Goal: Complete application form: Complete application form

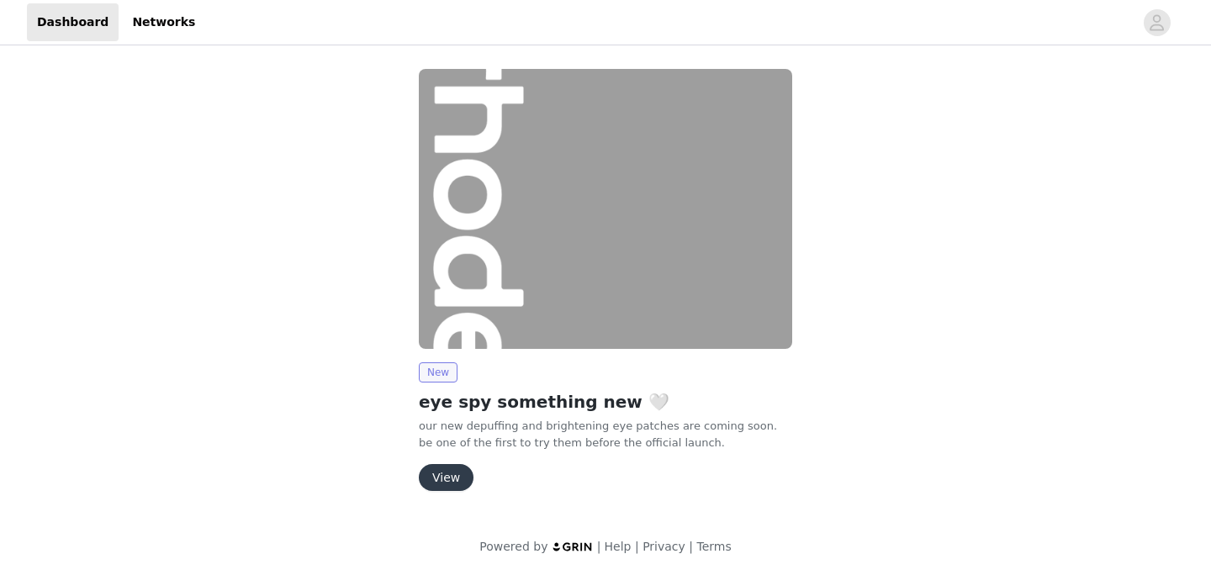
scroll to position [1, 0]
click at [430, 478] on button "View" at bounding box center [446, 476] width 55 height 27
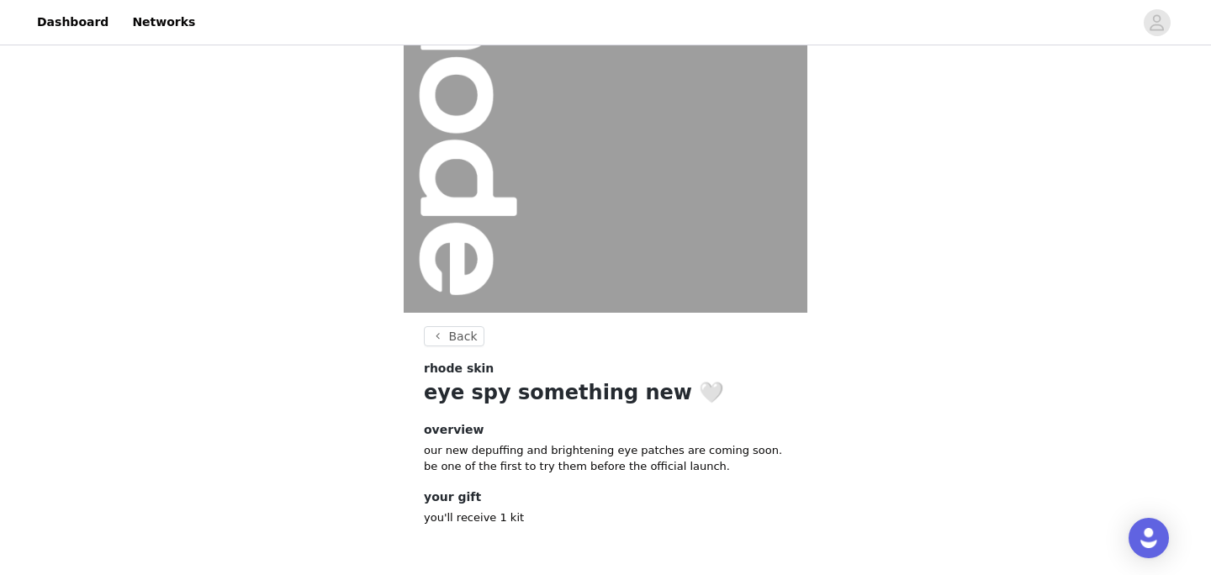
scroll to position [205, 0]
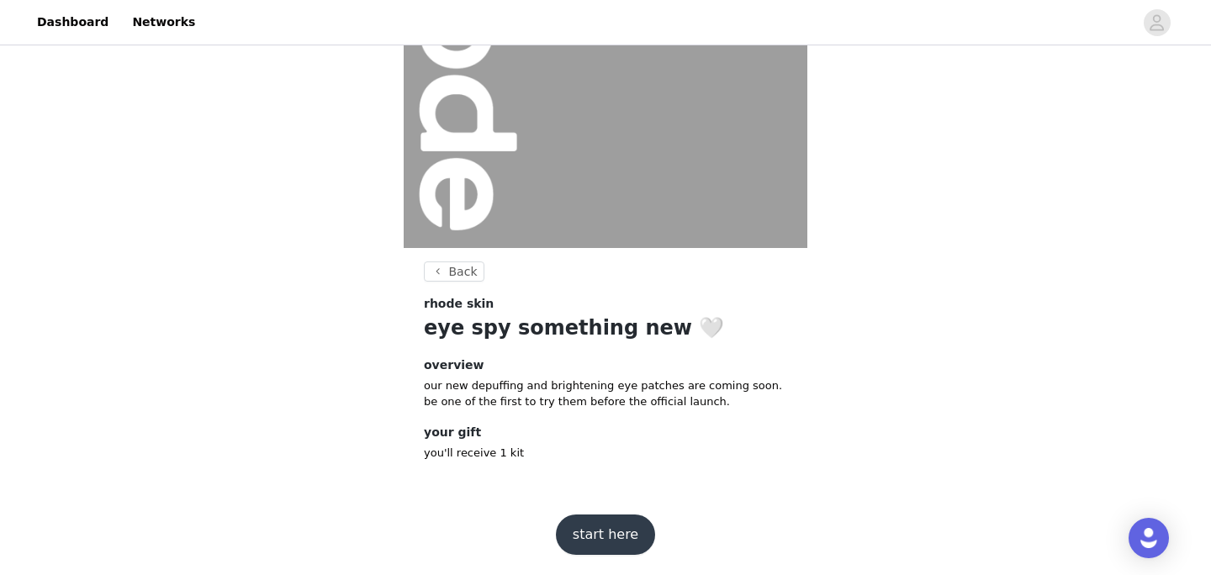
click at [578, 533] on button "start here" at bounding box center [605, 535] width 99 height 40
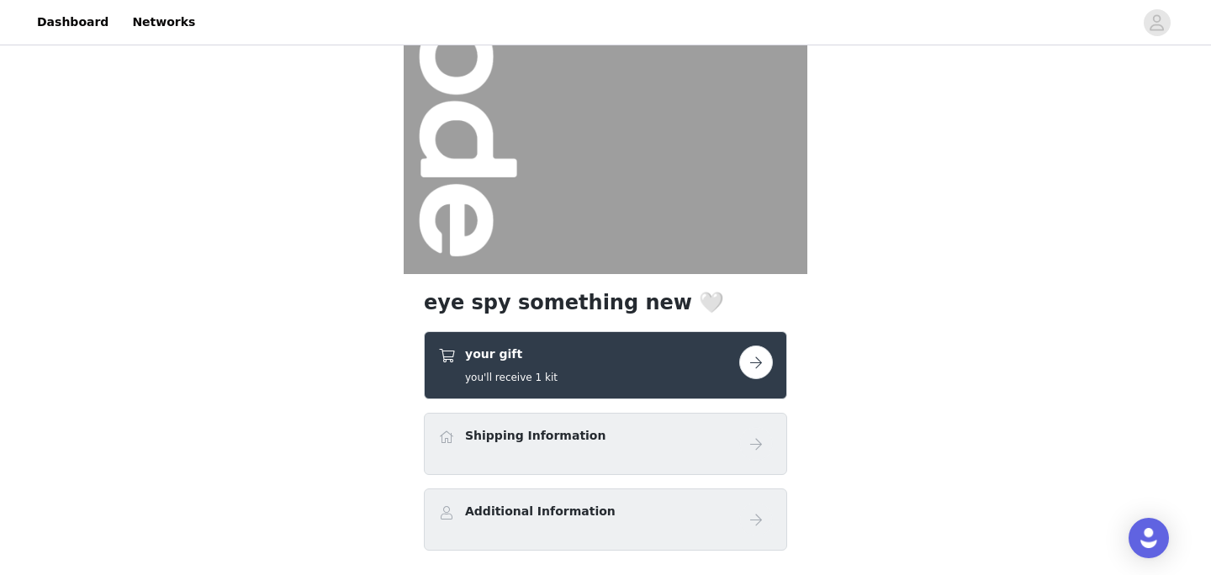
scroll to position [297, 0]
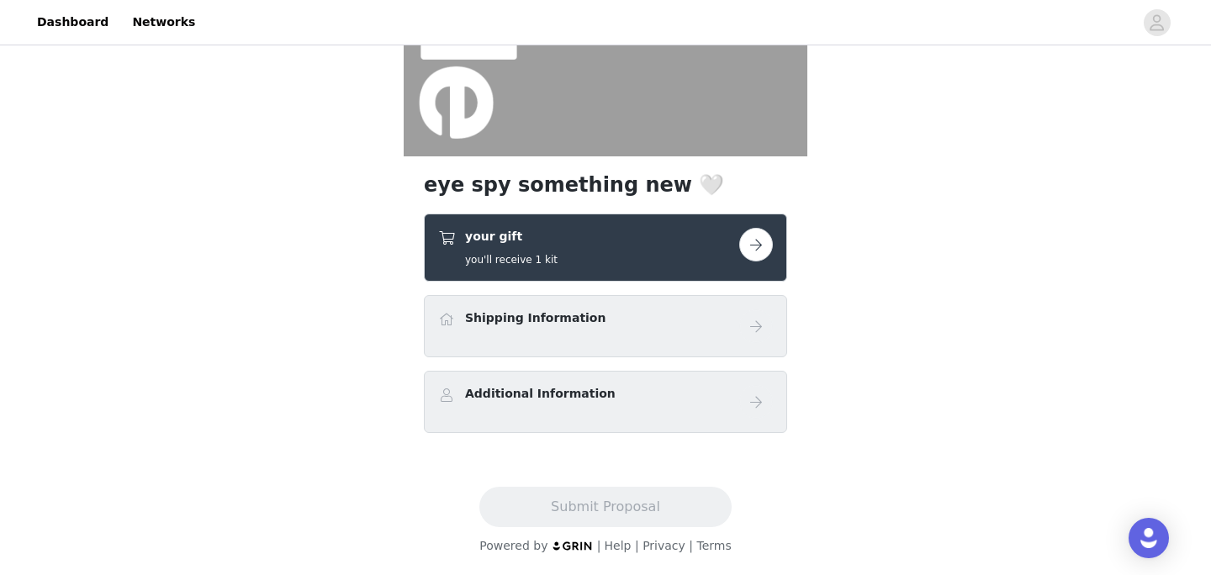
click at [552, 330] on div "Shipping Information" at bounding box center [535, 321] width 140 height 24
click at [552, 404] on div "Additional Information" at bounding box center [540, 397] width 151 height 24
click at [755, 242] on button "button" at bounding box center [756, 245] width 34 height 34
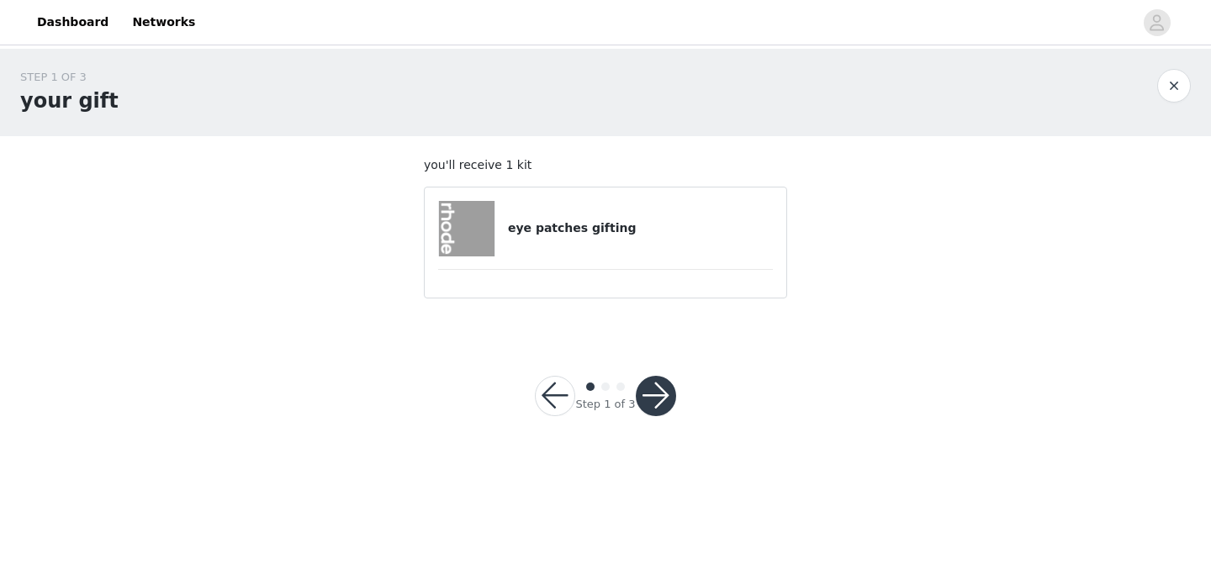
click at [645, 394] on button "button" at bounding box center [656, 396] width 40 height 40
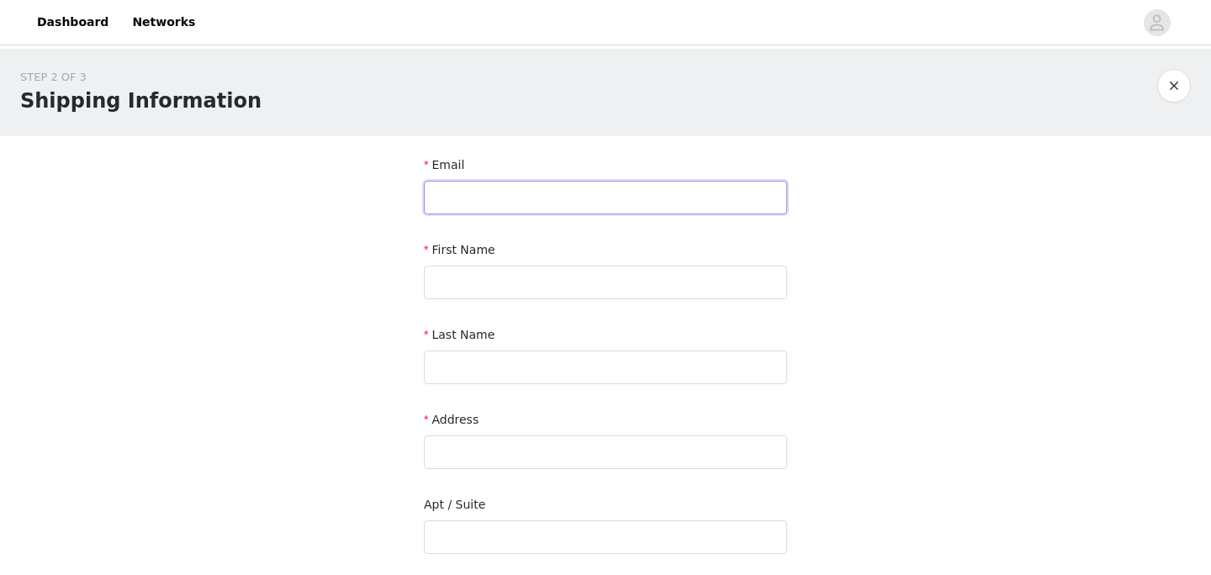
click at [504, 189] on input "text" at bounding box center [605, 198] width 363 height 34
type input "[EMAIL_ADDRESS][DOMAIN_NAME]"
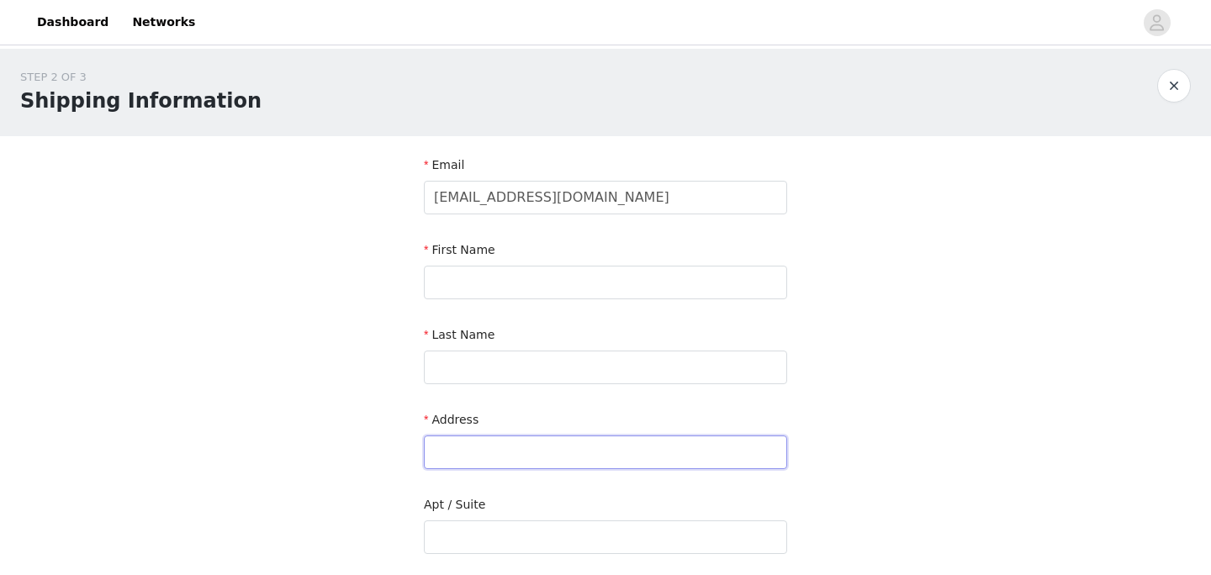
type input "[STREET_ADDRESS]"
type input "[PERSON_NAME][GEOGRAPHIC_DATA]"
type input "90212"
click at [494, 283] on input "text" at bounding box center [605, 283] width 363 height 34
type input "alyssa"
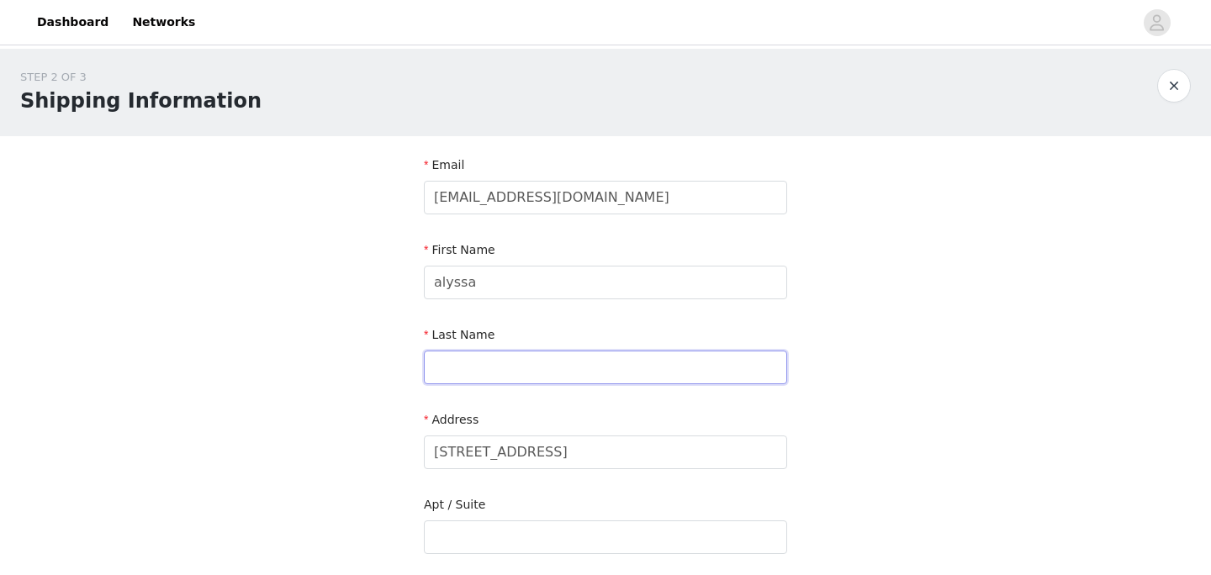
type input "[PERSON_NAME]"
type input "alyssa"
click at [504, 449] on input "[STREET_ADDRESS]" at bounding box center [605, 453] width 363 height 34
type input "[STREET_ADDRESS]"
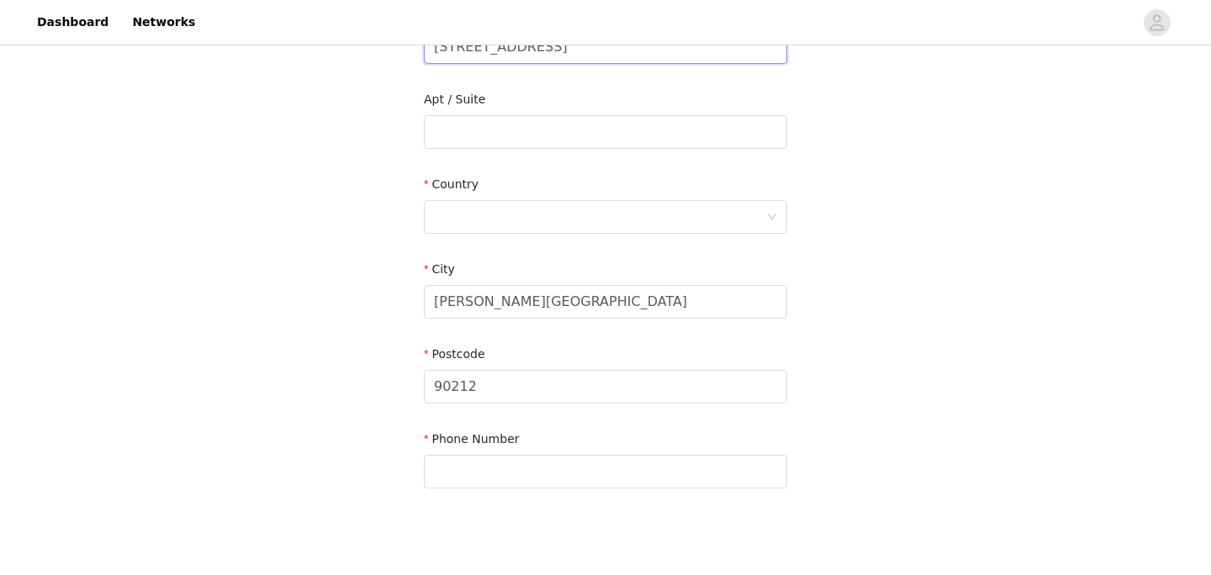
scroll to position [486, 0]
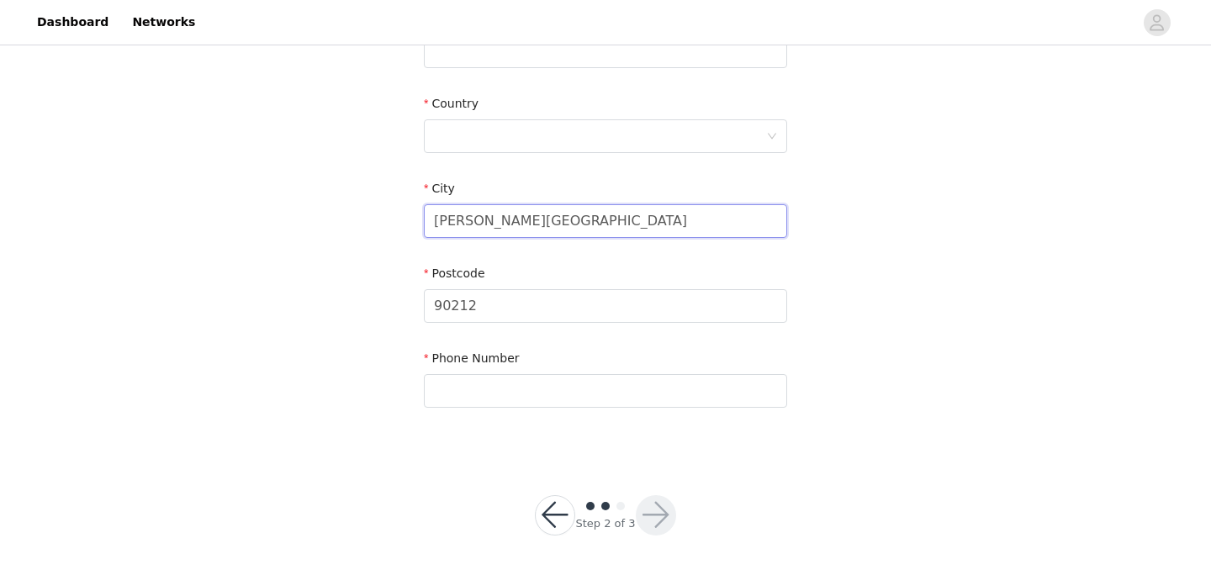
click at [537, 219] on input "[PERSON_NAME][GEOGRAPHIC_DATA]" at bounding box center [605, 221] width 363 height 34
type input "[GEOGRAPHIC_DATA]"
click at [529, 306] on input "90212" at bounding box center [605, 306] width 363 height 34
type input "90049"
click at [490, 394] on input "text" at bounding box center [605, 391] width 363 height 34
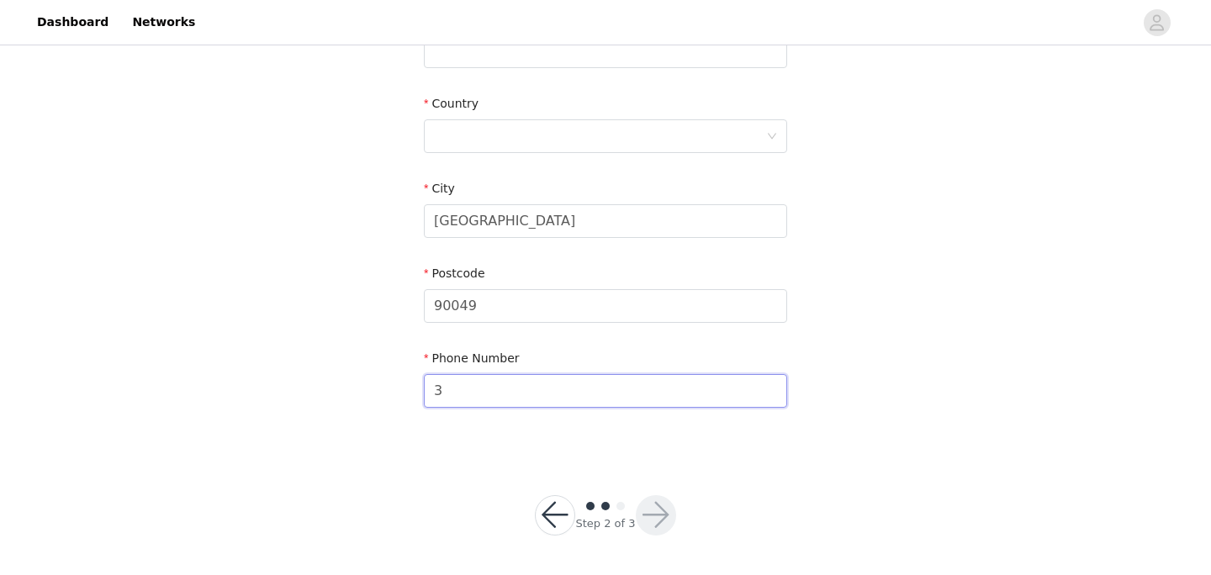
type input "3104909813"
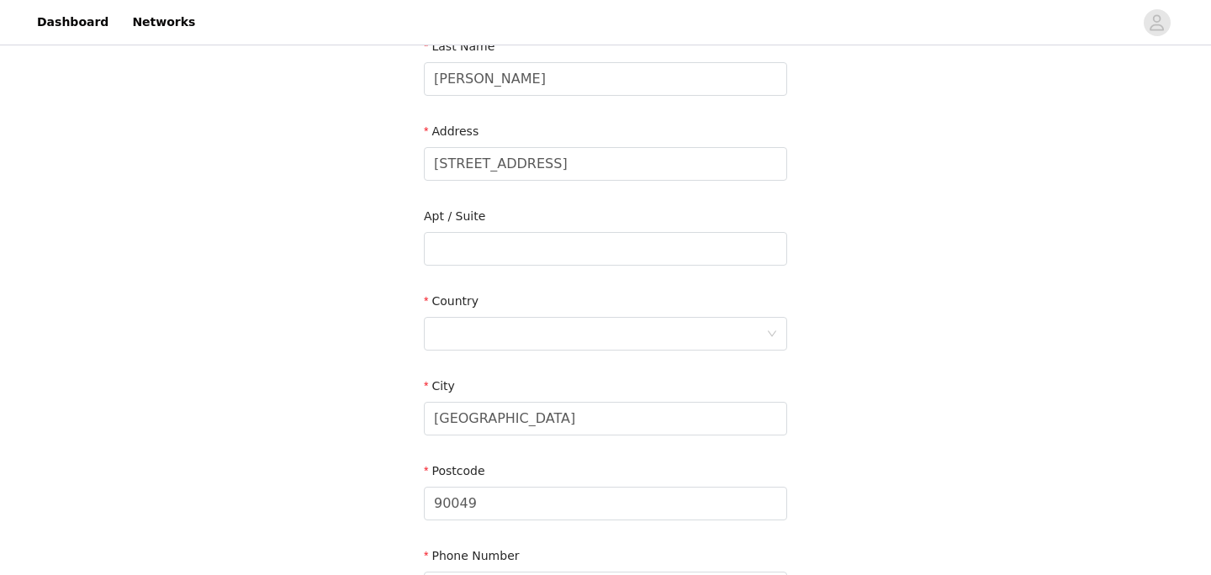
scroll to position [277, 0]
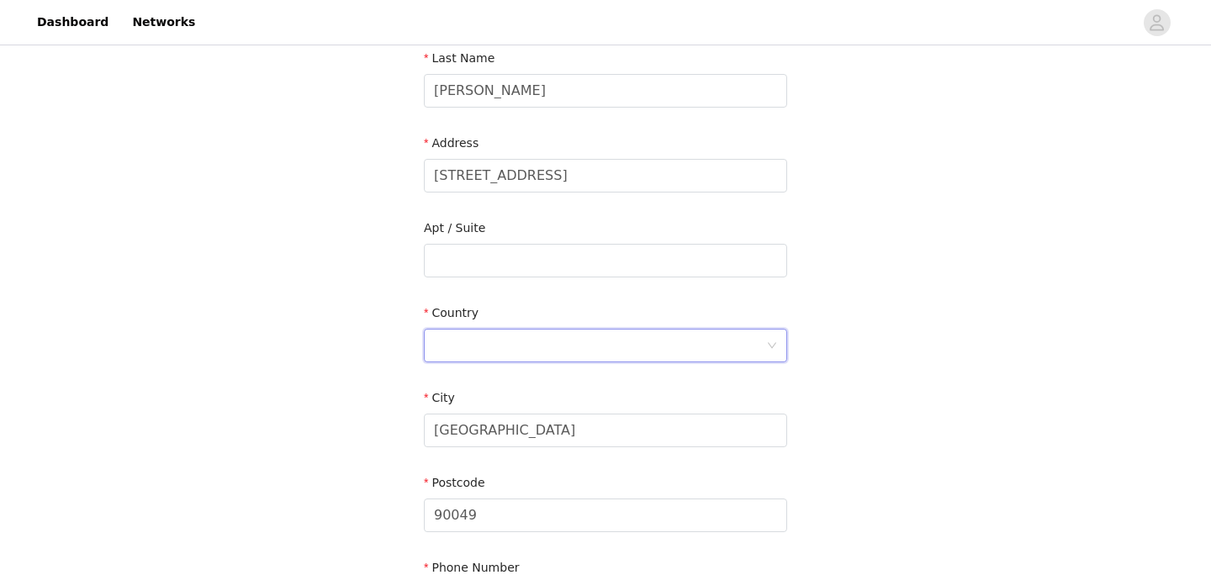
click at [526, 351] on div at bounding box center [600, 346] width 332 height 32
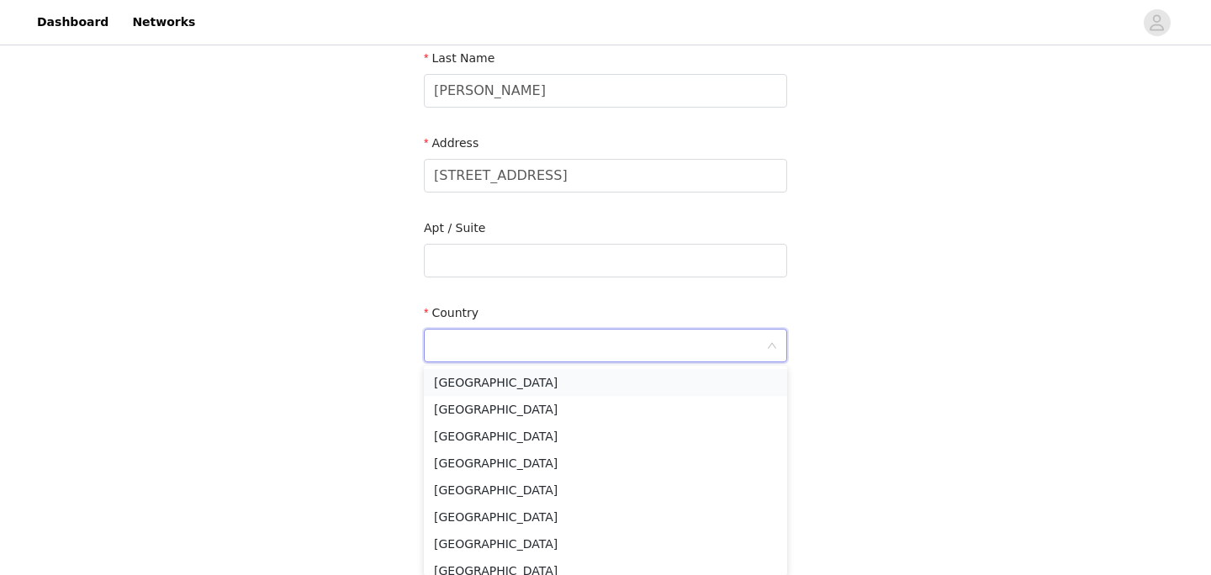
click at [515, 391] on li "[GEOGRAPHIC_DATA]" at bounding box center [605, 382] width 363 height 27
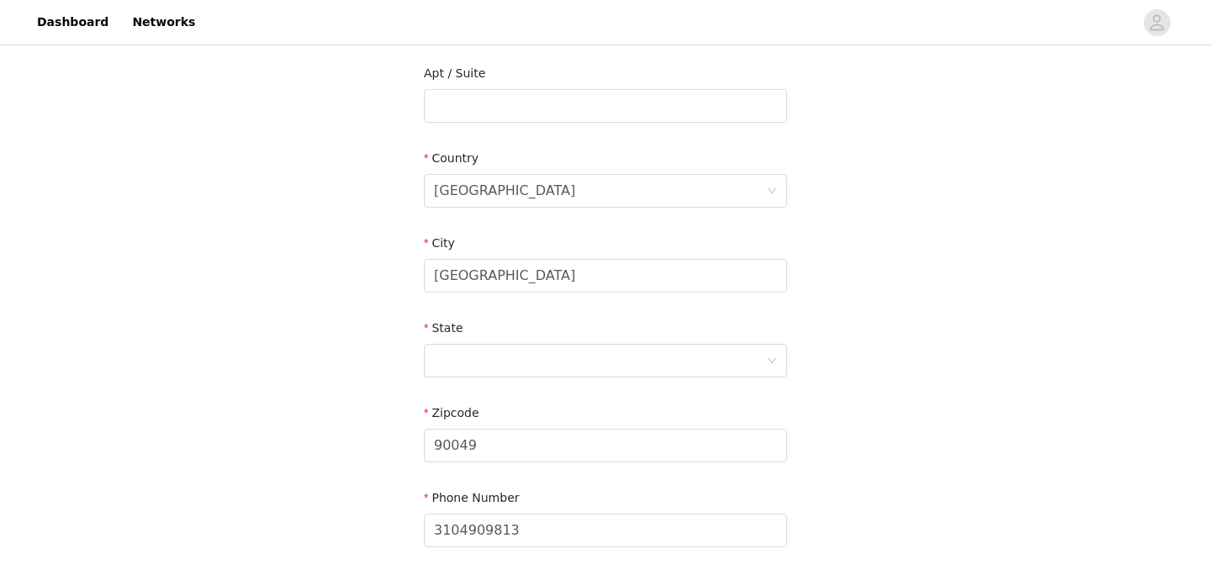
scroll to position [434, 0]
click at [547, 368] on div at bounding box center [600, 358] width 332 height 32
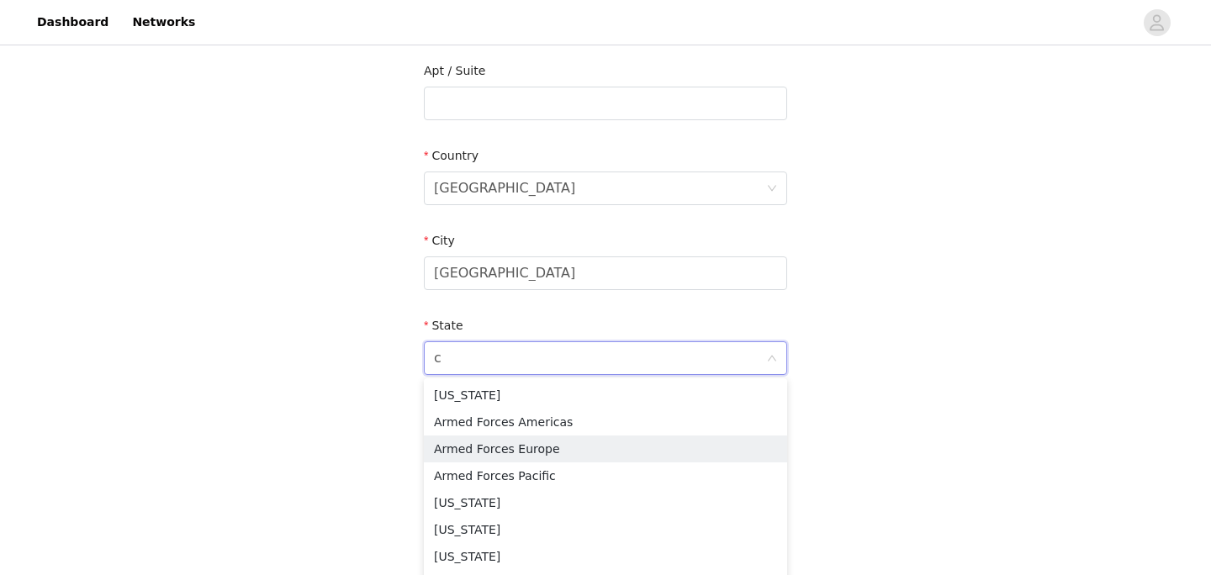
type input "ca"
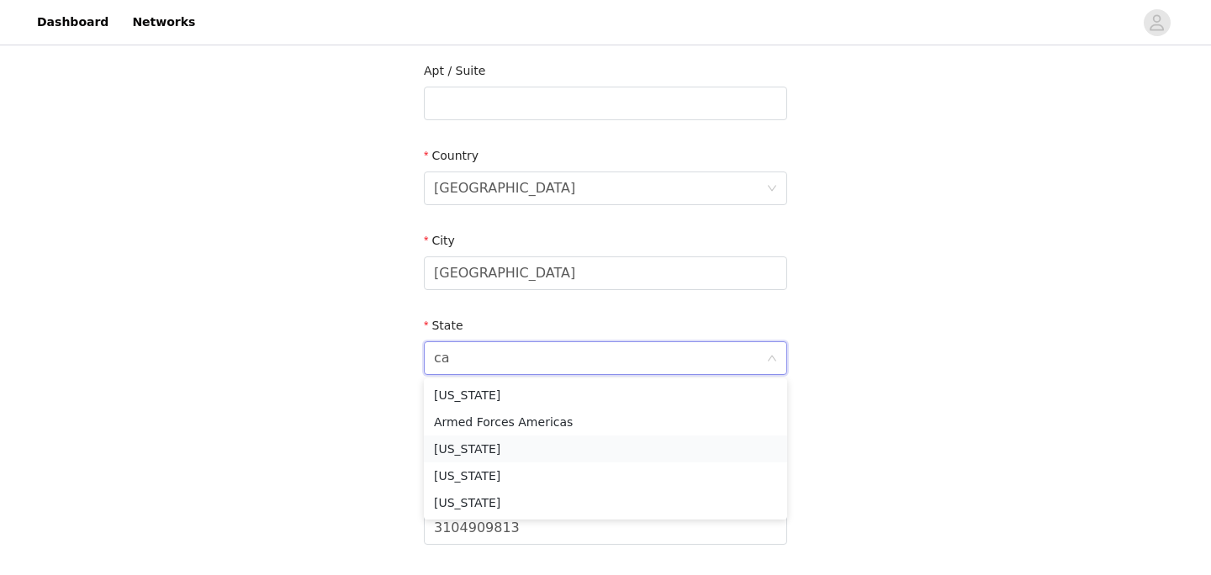
click at [462, 450] on li "[US_STATE]" at bounding box center [605, 449] width 363 height 27
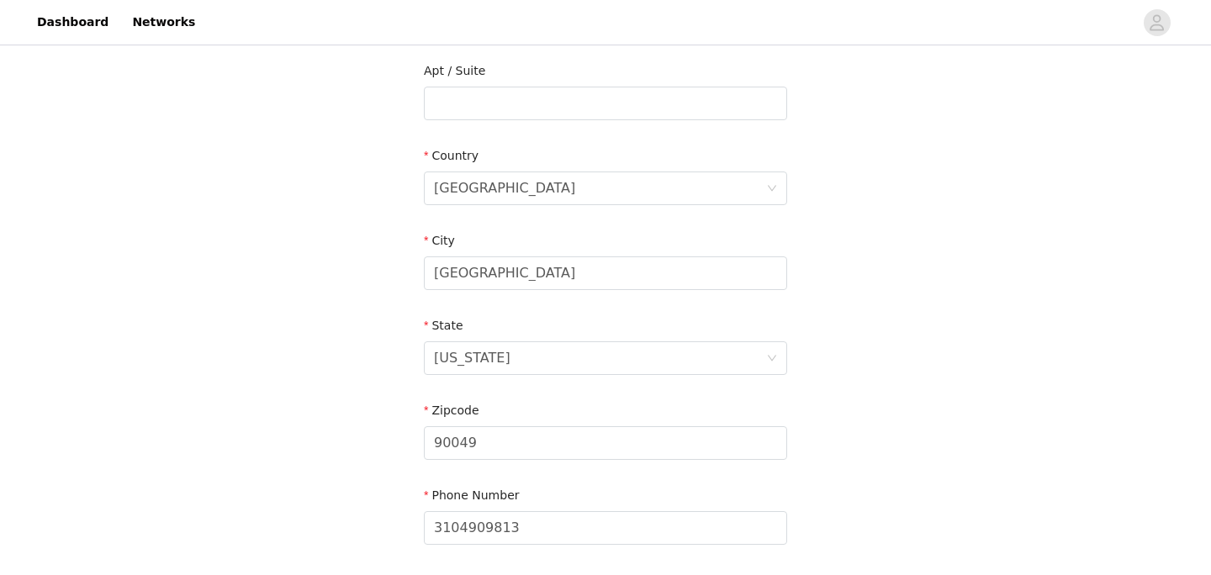
scroll to position [571, 0]
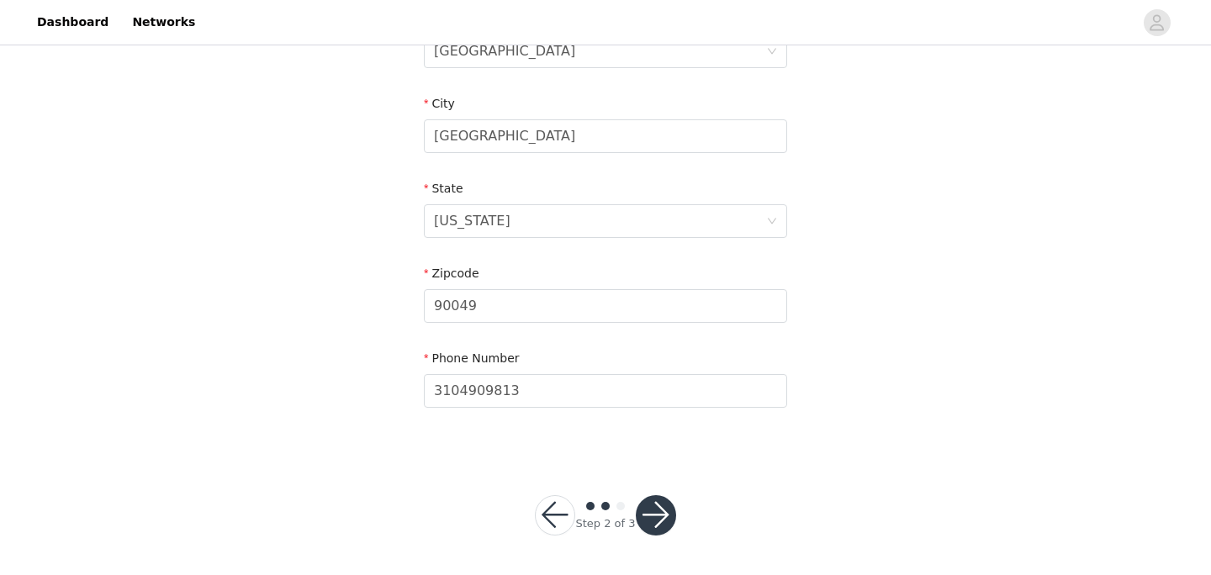
click at [657, 515] on button "button" at bounding box center [656, 515] width 40 height 40
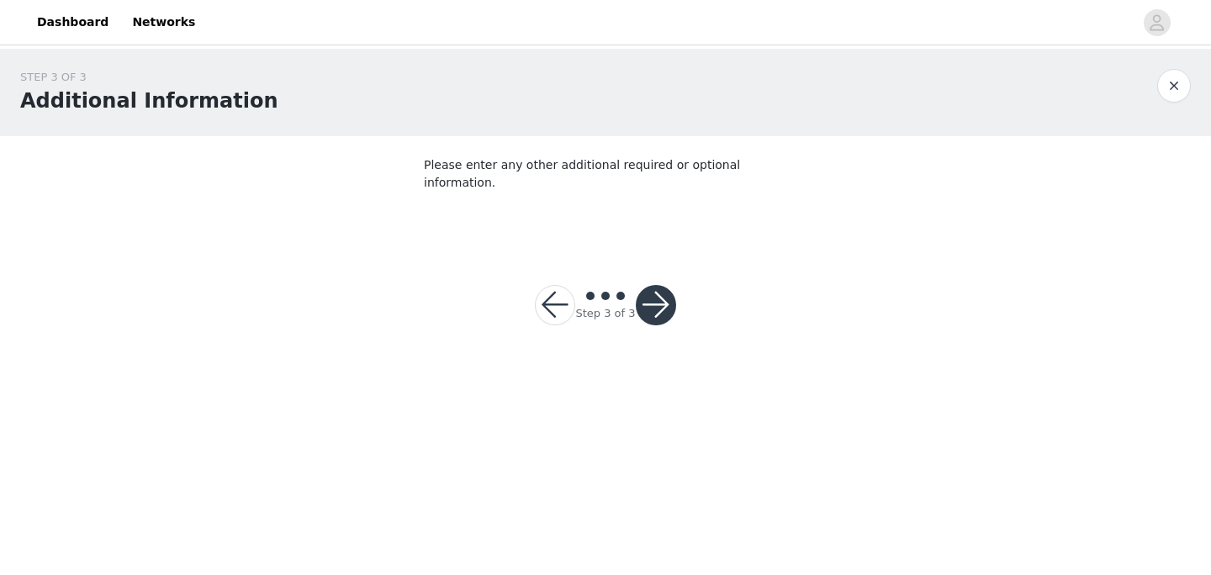
click at [643, 288] on button "button" at bounding box center [656, 305] width 40 height 40
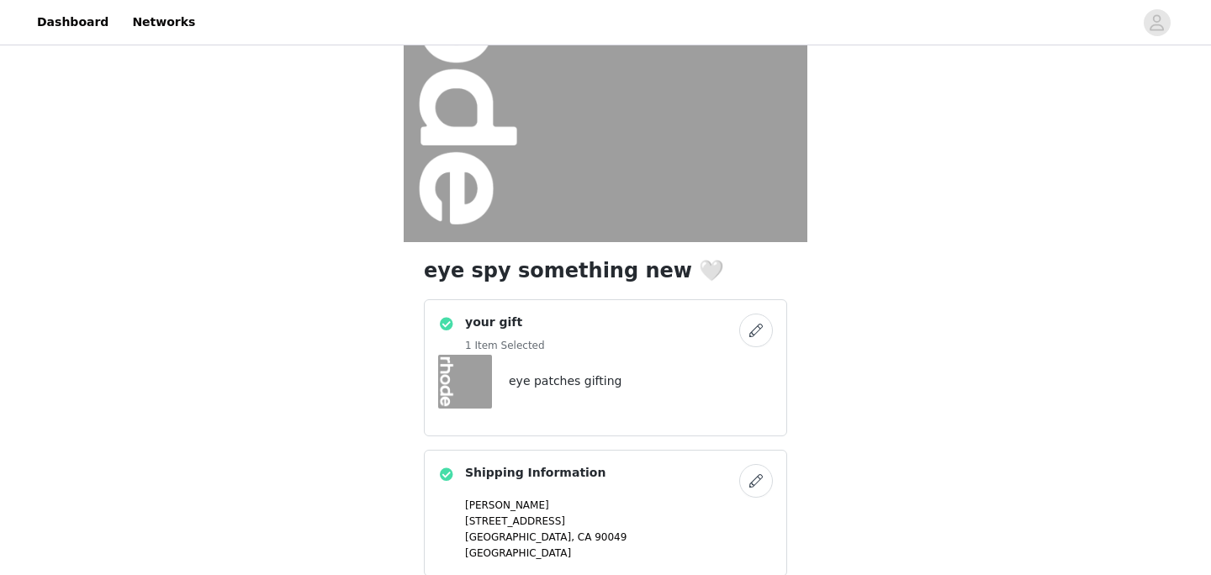
scroll to position [430, 0]
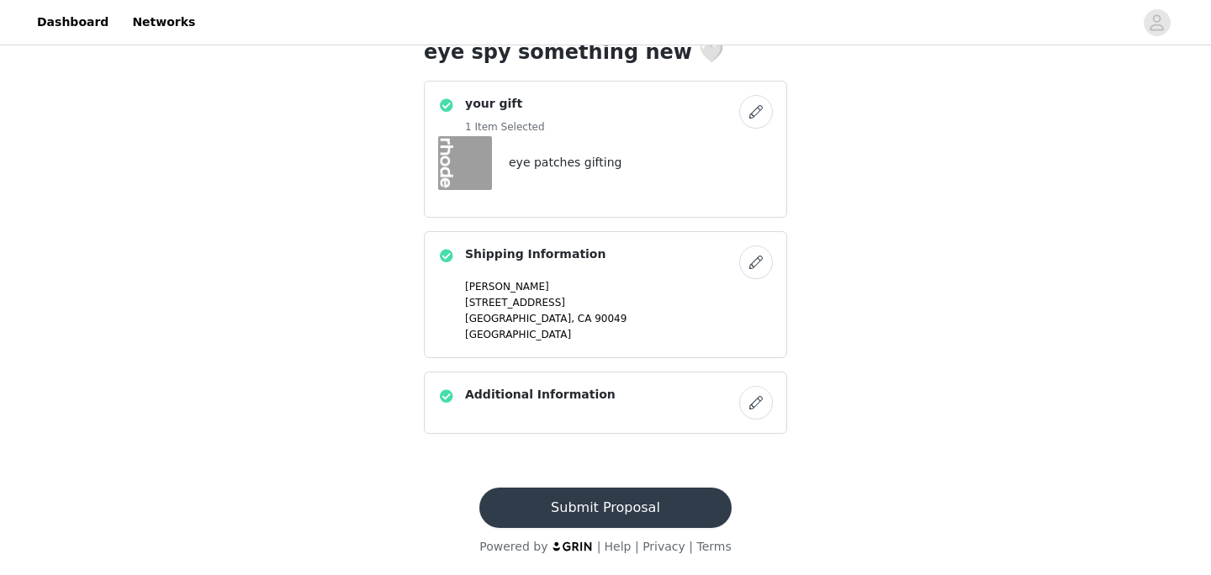
click at [639, 503] on button "Submit Proposal" at bounding box center [604, 508] width 251 height 40
